Goal: Information Seeking & Learning: Compare options

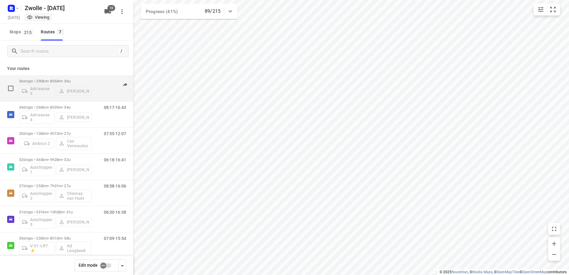
click at [84, 78] on div "36 stops • 290km • 8h54m • 36u Adriaanse 3 [PERSON_NAME]" at bounding box center [55, 88] width 73 height 25
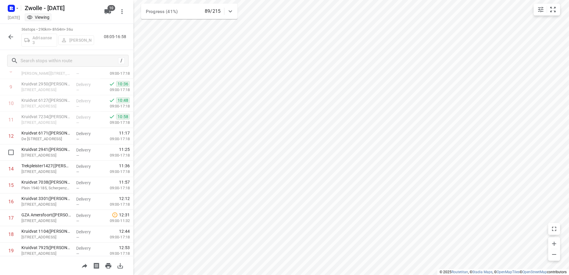
scroll to position [123, 0]
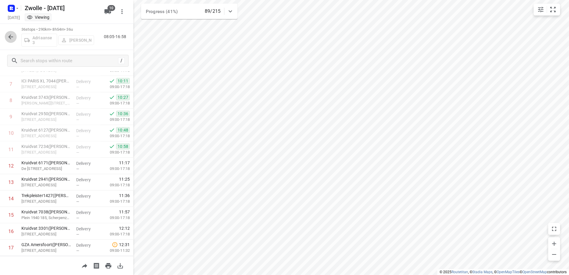
click at [12, 34] on icon "button" at bounding box center [10, 36] width 7 height 7
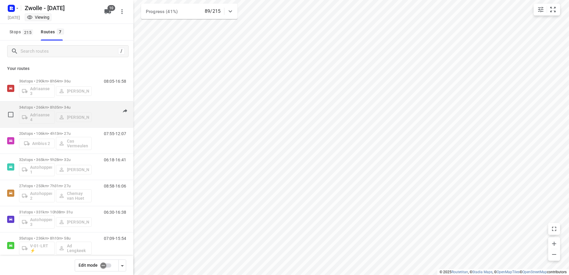
click at [86, 105] on p "34 stops • 266km • 8h35m • 34u" at bounding box center [55, 107] width 73 height 4
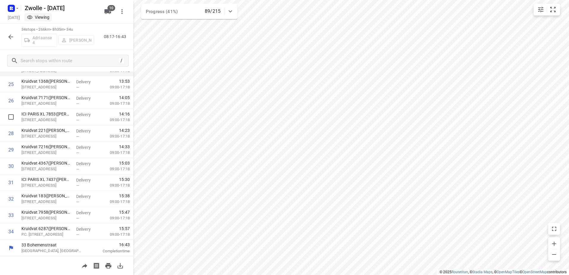
scroll to position [418, 0]
click at [11, 34] on icon "button" at bounding box center [10, 36] width 7 height 7
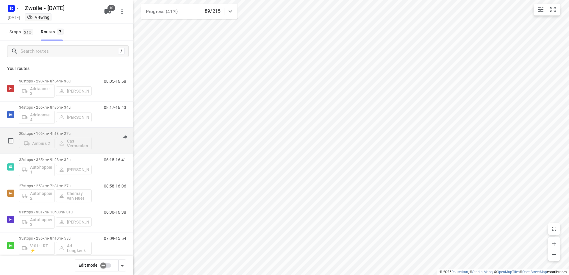
click at [97, 129] on div "20 stops • 106km • 4h13m • 27u Ambius 2 Cas Vermeulen 07:55-12:07" at bounding box center [76, 140] width 114 height 25
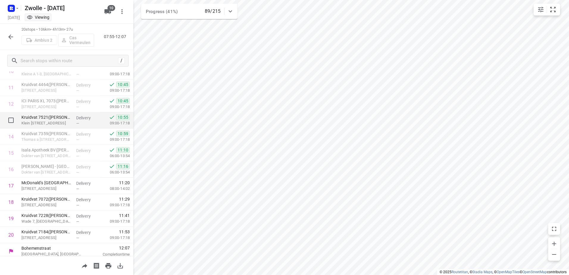
scroll to position [189, 0]
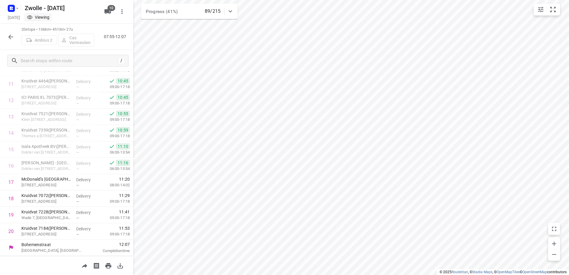
click at [14, 36] on button "button" at bounding box center [11, 37] width 12 height 12
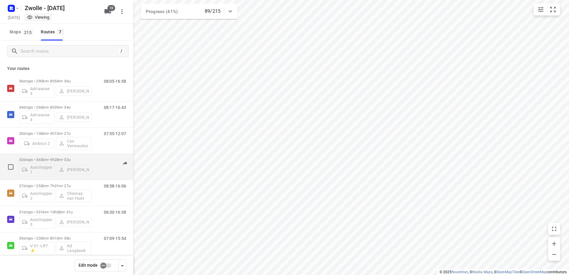
click at [96, 160] on div "06:18-16:41" at bounding box center [111, 168] width 30 height 22
click at [73, 155] on div "32 stops • 365km • 9h28m • 32u Autohopper 1 [PERSON_NAME]" at bounding box center [55, 166] width 73 height 25
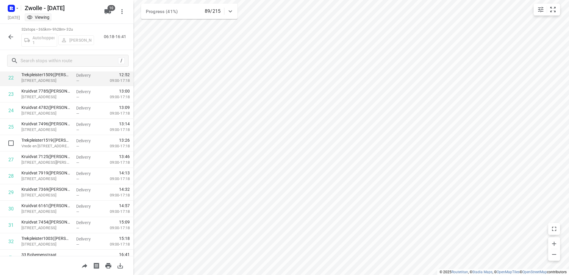
scroll to position [385, 0]
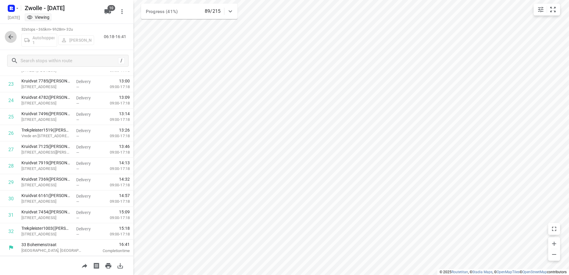
click at [10, 34] on icon "button" at bounding box center [10, 36] width 7 height 7
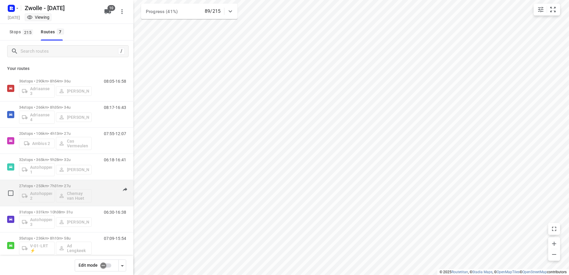
click at [90, 187] on p "27 stops • 253km • 7h31m • 27u" at bounding box center [55, 186] width 73 height 4
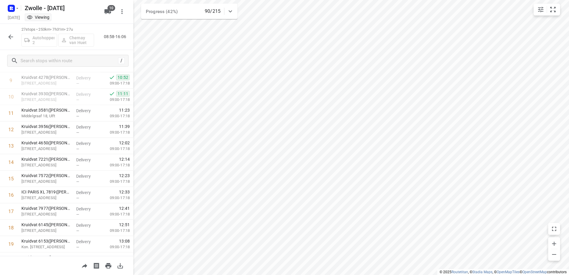
scroll to position [155, 0]
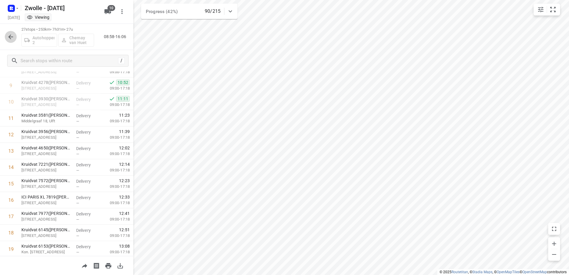
click at [10, 42] on button "button" at bounding box center [11, 37] width 12 height 12
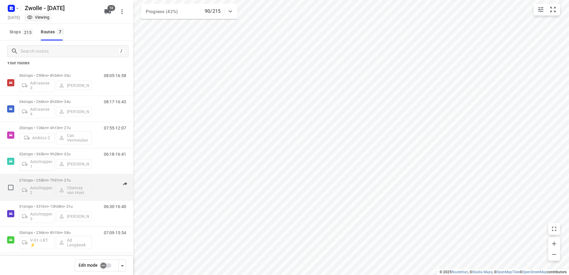
scroll to position [9, 0]
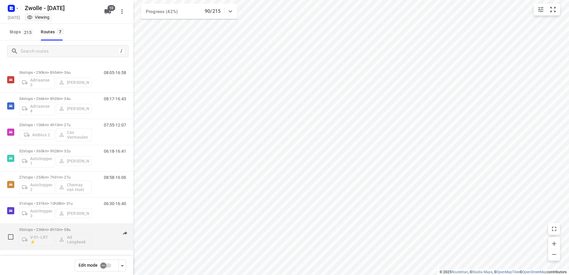
click at [89, 225] on div "35 stops • 236km • 8h10m • 58u V-01-LRT ⚡ Ad Lengkeek" at bounding box center [55, 236] width 73 height 25
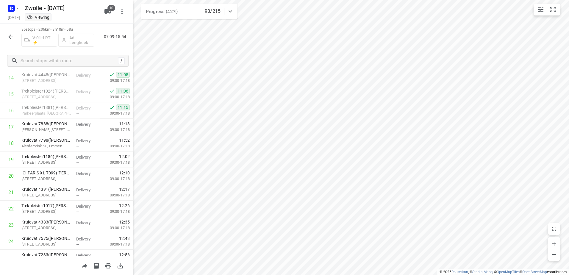
scroll to position [226, 0]
click at [13, 35] on icon "button" at bounding box center [10, 36] width 7 height 7
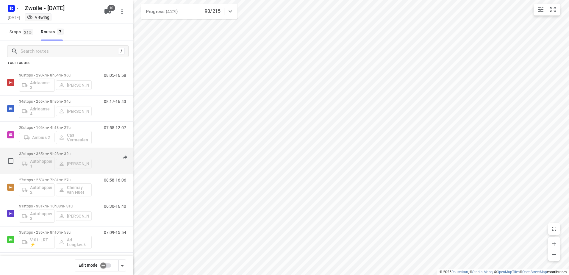
scroll to position [9, 0]
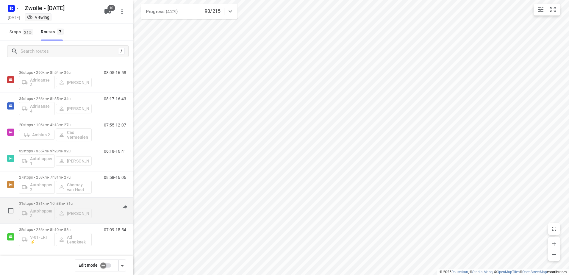
click at [84, 203] on p "31 stops • 331km • 10h38m • 31u" at bounding box center [55, 203] width 73 height 4
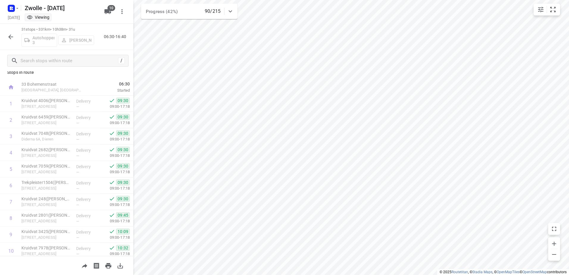
scroll to position [0, 0]
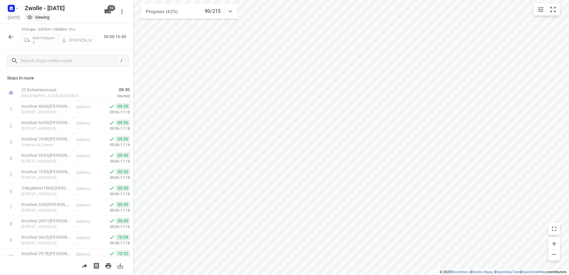
click at [10, 39] on icon "button" at bounding box center [10, 36] width 7 height 7
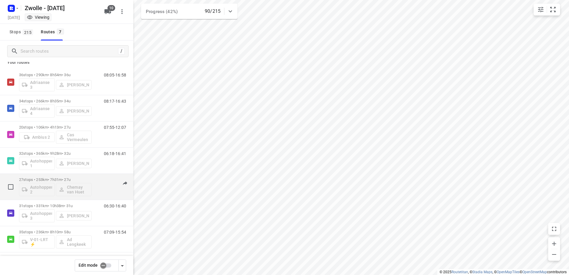
scroll to position [9, 0]
click at [93, 172] on div "27 stops • 253km • 7h31m • 27u Autohopper 2 Chemay van Huet 08:58-16:06" at bounding box center [76, 184] width 114 height 25
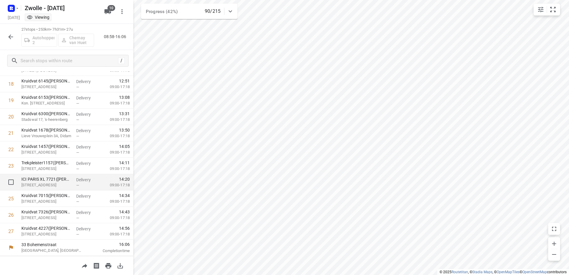
scroll to position [214, 0]
